Goal: Task Accomplishment & Management: Use online tool/utility

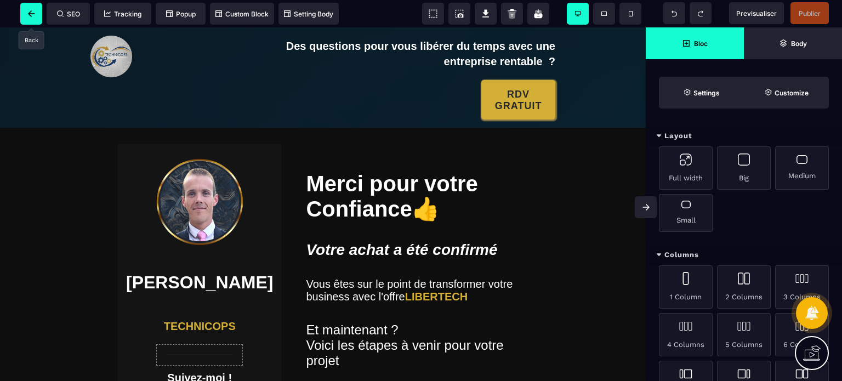
click at [32, 12] on icon at bounding box center [31, 13] width 7 height 7
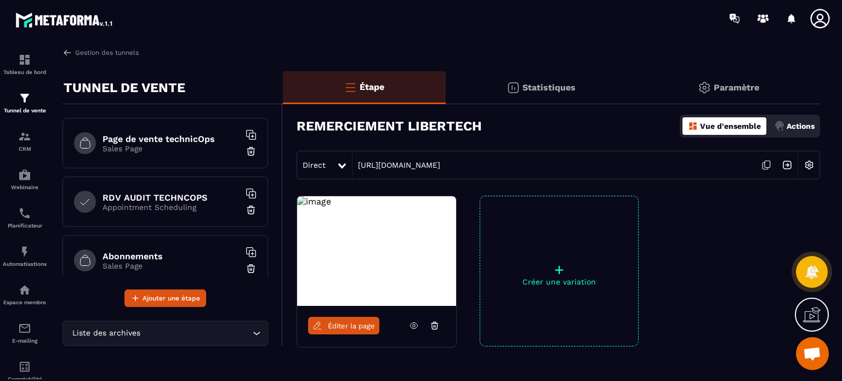
scroll to position [134, 0]
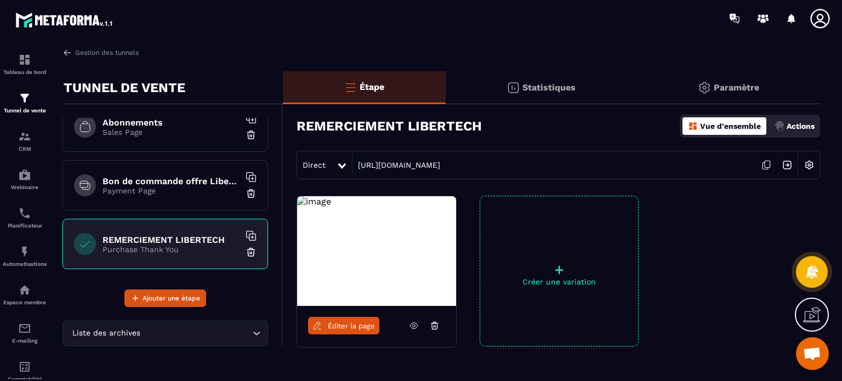
click at [191, 196] on div "Bon de commande offre LiberTech Payment Page" at bounding box center [165, 185] width 206 height 50
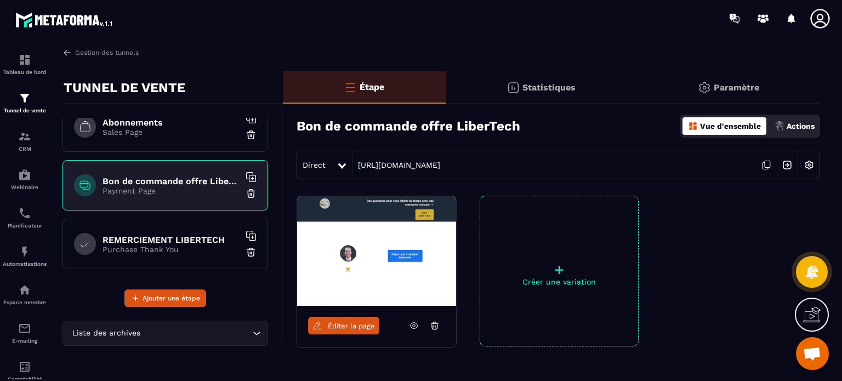
click at [357, 329] on span "Éditer la page" at bounding box center [351, 326] width 47 height 8
